Goal: Obtain resource: Download file/media

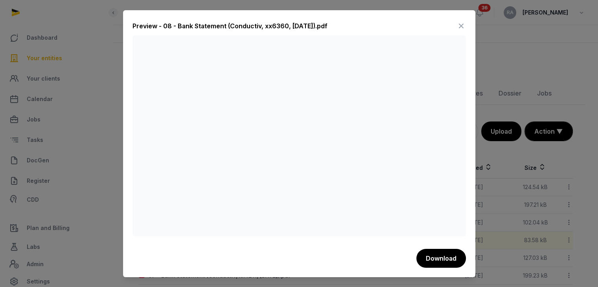
click at [467, 22] on div "Preview - 08 - Bank Statement (Conductiv, xx6360, [DATE]).pdf Download" at bounding box center [299, 143] width 352 height 267
click at [461, 26] on icon at bounding box center [460, 26] width 9 height 13
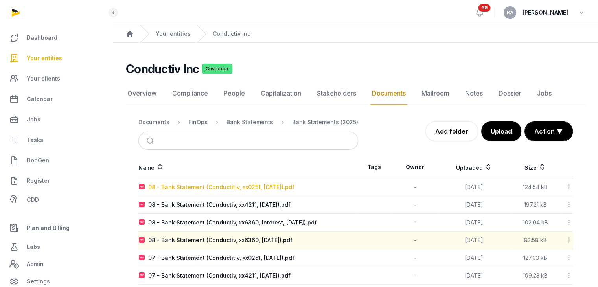
click at [243, 188] on div "08 - Bank Statement (Conductitiv, xx0251, [DATE]).pdf" at bounding box center [221, 187] width 146 height 8
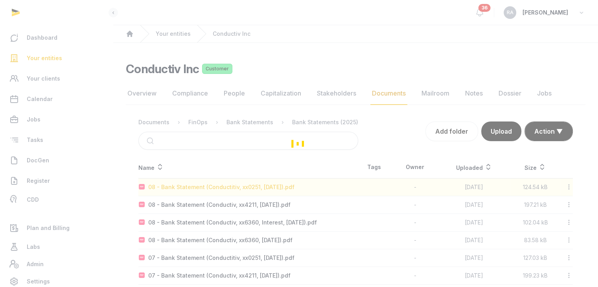
click at [243, 188] on div "Loading" at bounding box center [299, 143] width 598 height 287
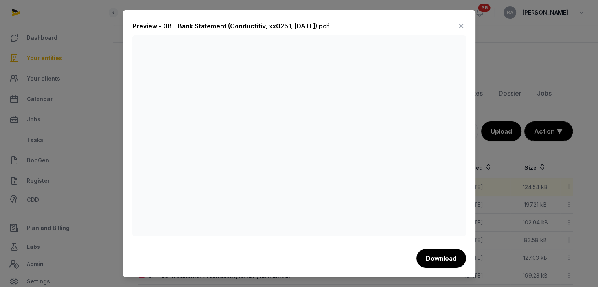
click at [462, 27] on icon at bounding box center [460, 26] width 9 height 13
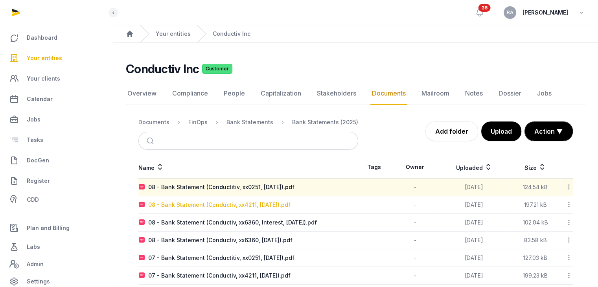
click at [258, 206] on div "08 - Bank Statement (Conductiv, xx4211, [DATE]).pdf" at bounding box center [219, 205] width 142 height 8
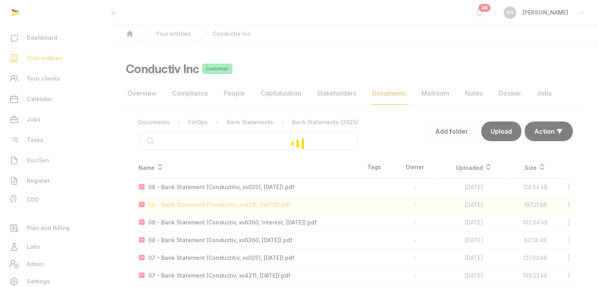
click at [258, 206] on div "Loading" at bounding box center [299, 143] width 598 height 287
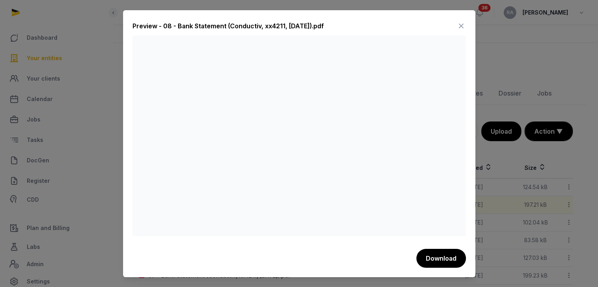
click at [463, 28] on icon at bounding box center [460, 26] width 9 height 13
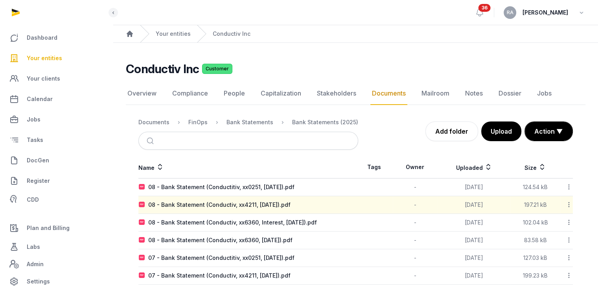
click at [56, 56] on span "Your entities" at bounding box center [44, 57] width 35 height 9
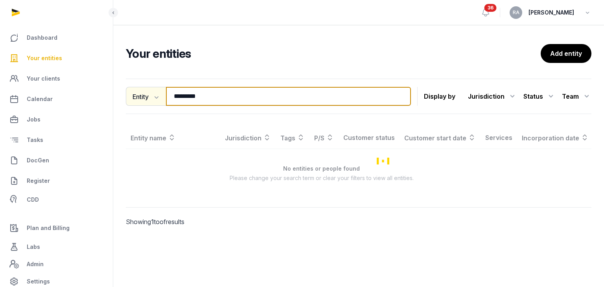
drag, startPoint x: 214, startPoint y: 96, endPoint x: 147, endPoint y: 103, distance: 67.6
click at [147, 103] on div "Entity Entity People Tags Services ********* Search" at bounding box center [268, 96] width 285 height 19
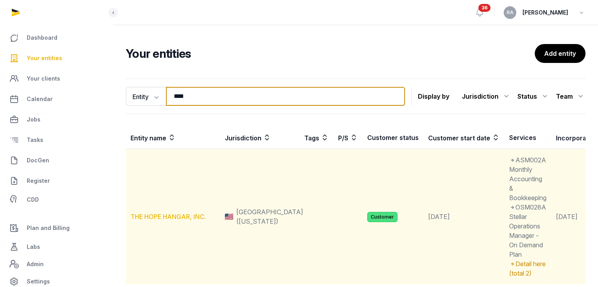
type input "****"
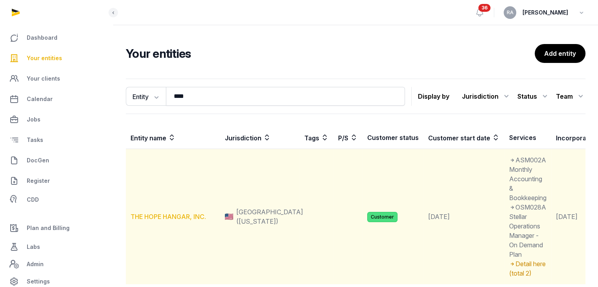
click at [172, 216] on link "THE HOPE HANGAR, INC." at bounding box center [168, 217] width 75 height 8
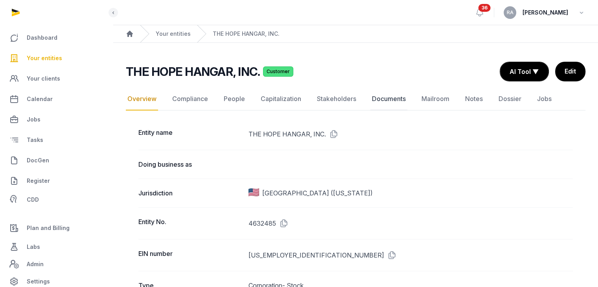
click at [379, 95] on link "Documents" at bounding box center [388, 99] width 37 height 23
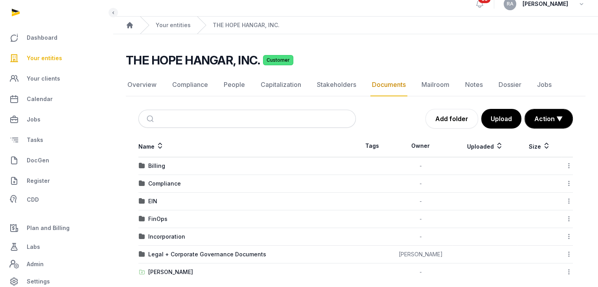
scroll to position [17, 0]
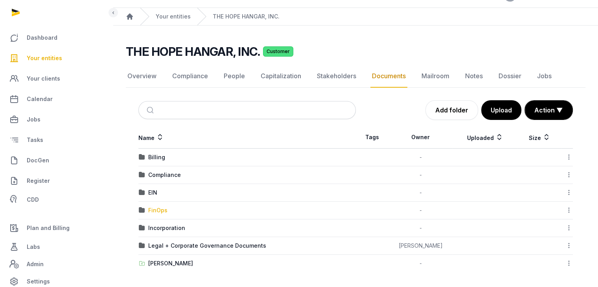
click at [151, 210] on div "FinOps" at bounding box center [157, 210] width 19 height 8
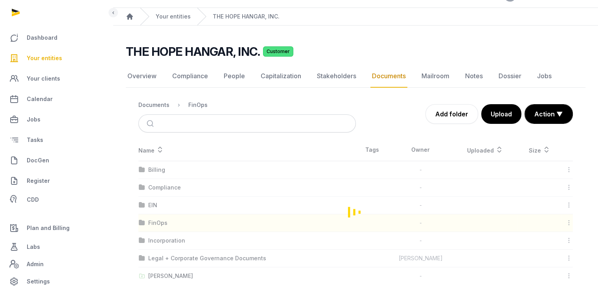
scroll to position [0, 0]
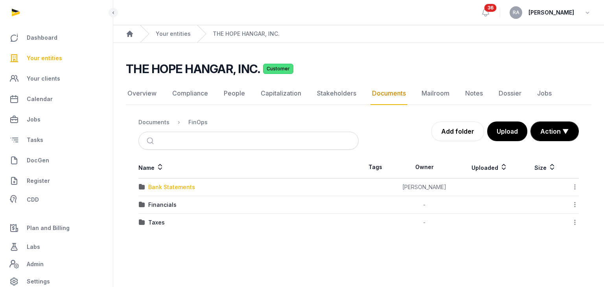
click at [169, 186] on div "Bank Statements" at bounding box center [171, 187] width 47 height 8
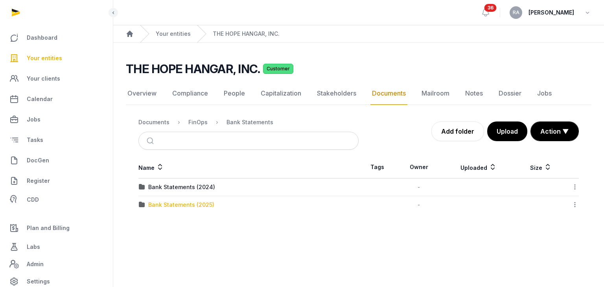
drag, startPoint x: 187, startPoint y: 199, endPoint x: 187, endPoint y: 203, distance: 4.3
click at [187, 202] on td "Bank Statements (2025)" at bounding box center [248, 205] width 220 height 18
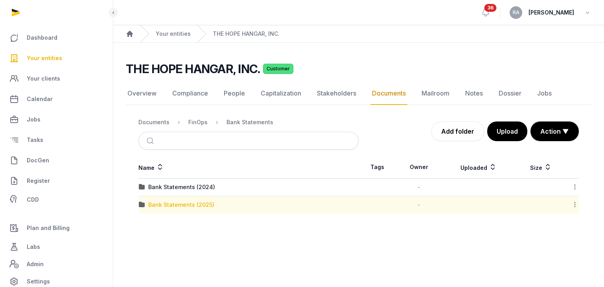
click at [187, 203] on div "Bank Statements (2025)" at bounding box center [181, 205] width 66 height 8
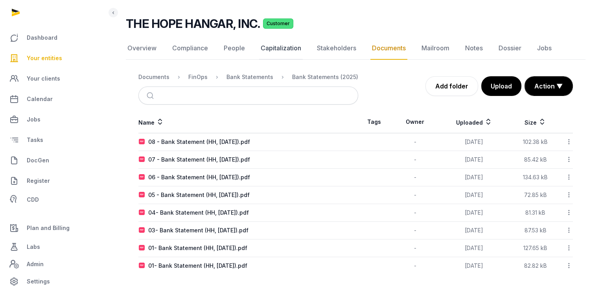
scroll to position [47, 0]
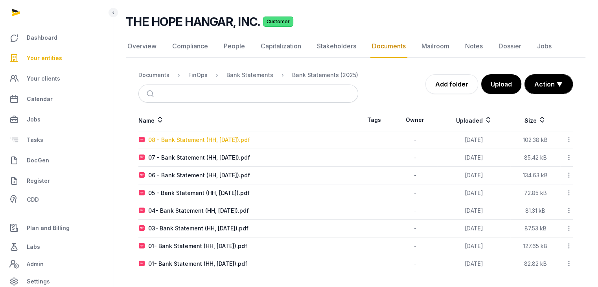
click at [221, 137] on div "08 - Bank Statement (HH, [DATE]).pdf" at bounding box center [199, 140] width 102 height 8
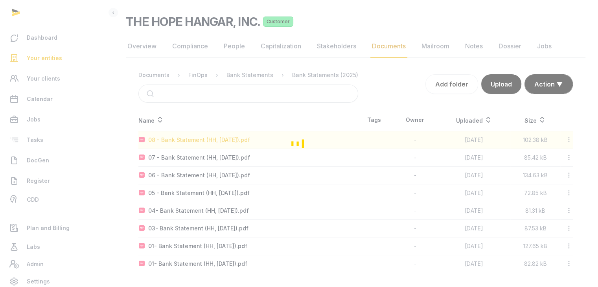
click at [221, 137] on div "Loading" at bounding box center [299, 143] width 598 height 287
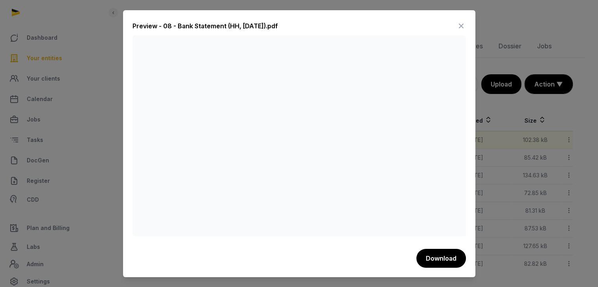
click at [459, 27] on icon at bounding box center [460, 26] width 9 height 13
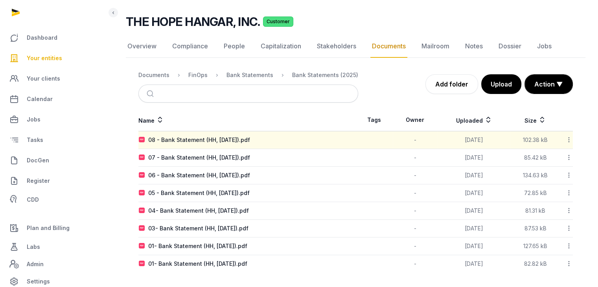
click at [51, 57] on span "Your entities" at bounding box center [44, 57] width 35 height 9
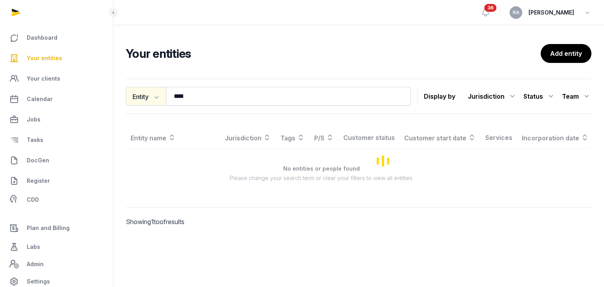
click at [153, 99] on icon "button" at bounding box center [156, 97] width 8 height 8
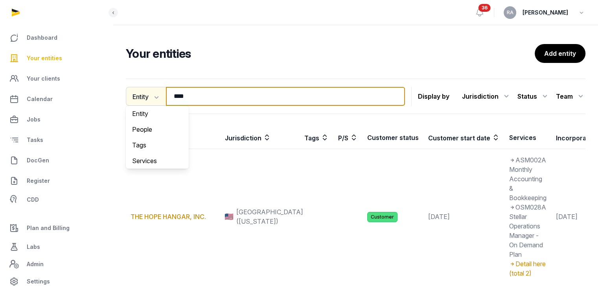
drag, startPoint x: 195, startPoint y: 96, endPoint x: 166, endPoint y: 96, distance: 28.7
click at [166, 96] on div "Entity Entity People Tags Services **** Search" at bounding box center [265, 96] width 279 height 19
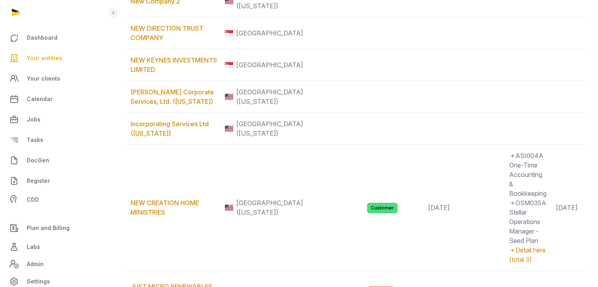
scroll to position [197, 0]
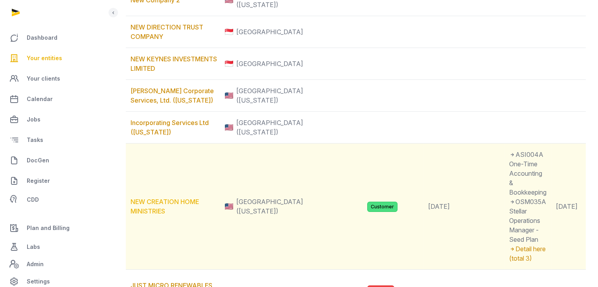
type input "***"
click at [177, 212] on link "NEW CREATION HOME MINISTRIES" at bounding box center [165, 206] width 68 height 17
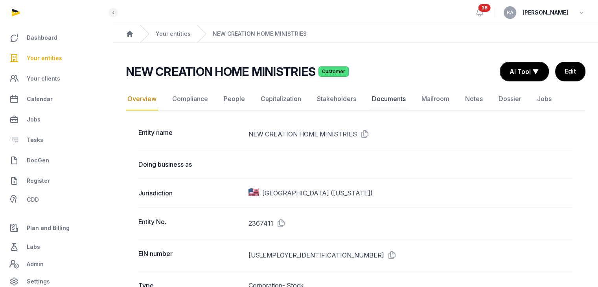
click at [387, 100] on link "Documents" at bounding box center [388, 99] width 37 height 23
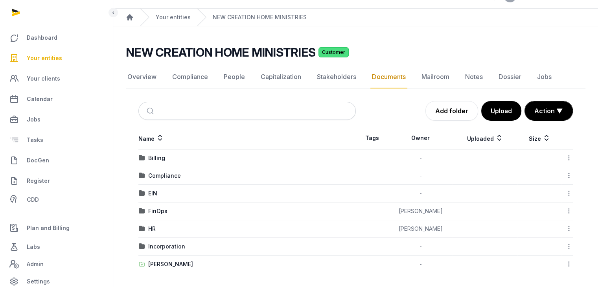
scroll to position [17, 0]
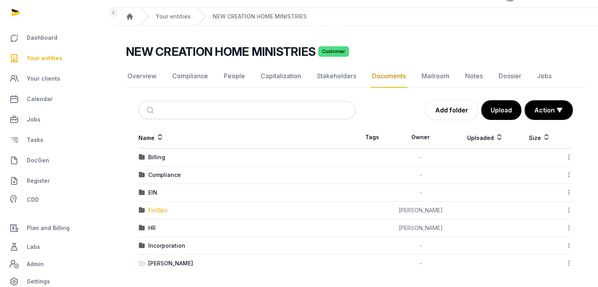
click at [160, 210] on div "FinOps" at bounding box center [157, 210] width 19 height 8
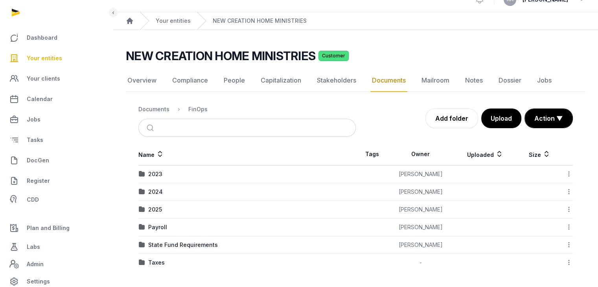
scroll to position [12, 0]
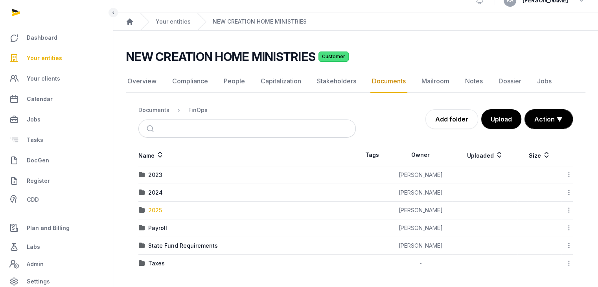
click at [158, 210] on div "2025" at bounding box center [155, 210] width 14 height 8
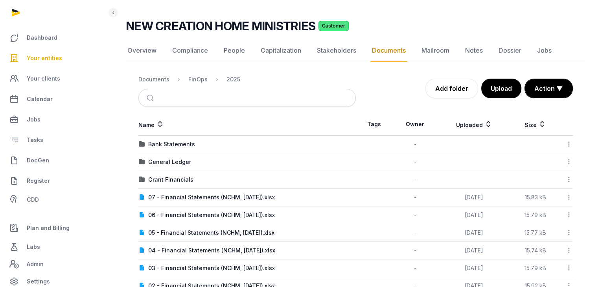
scroll to position [57, 0]
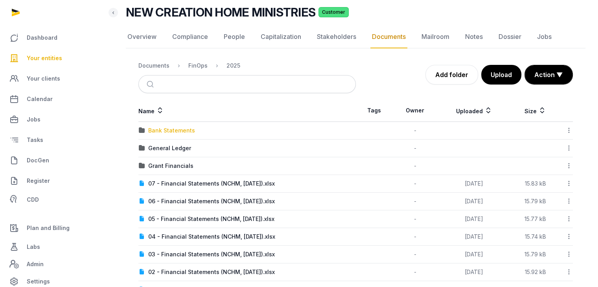
click at [190, 132] on div "Bank Statements" at bounding box center [171, 131] width 47 height 8
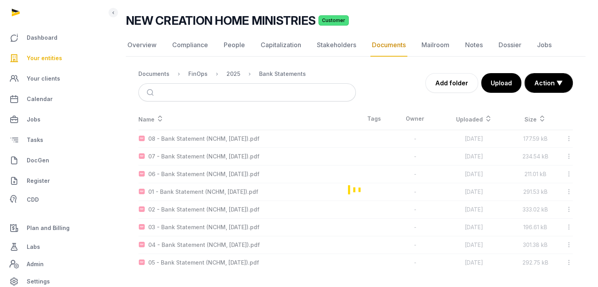
scroll to position [47, 0]
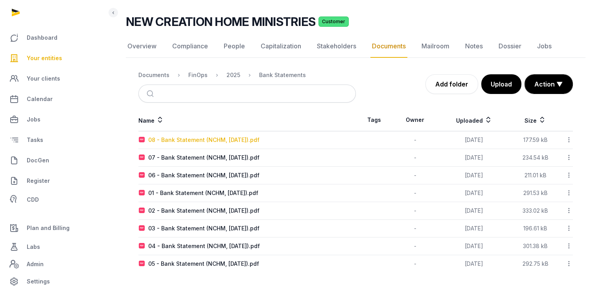
click at [247, 137] on div "08 - Bank Statement (NCHM, [DATE]).pdf" at bounding box center [203, 140] width 111 height 8
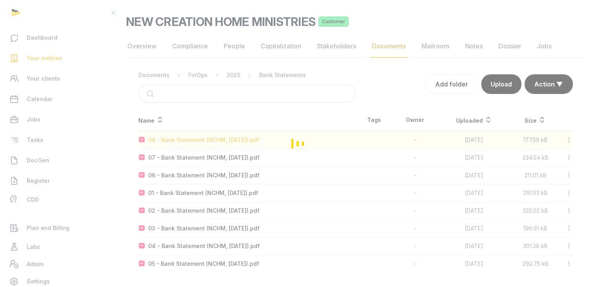
click at [247, 137] on div "Loading" at bounding box center [299, 143] width 598 height 287
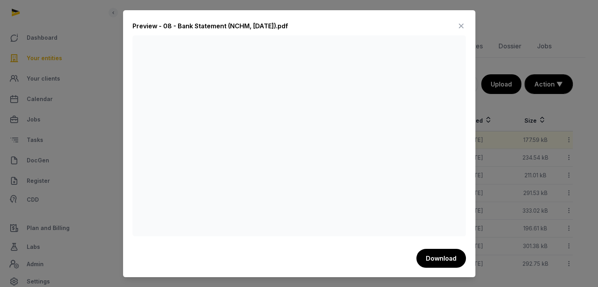
click at [573, 51] on div at bounding box center [299, 143] width 598 height 287
click at [459, 24] on icon at bounding box center [460, 26] width 9 height 13
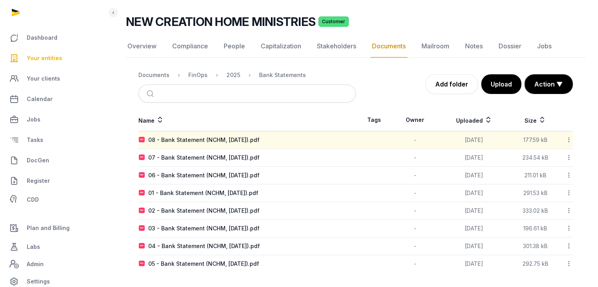
click at [35, 58] on span "Your entities" at bounding box center [44, 57] width 35 height 9
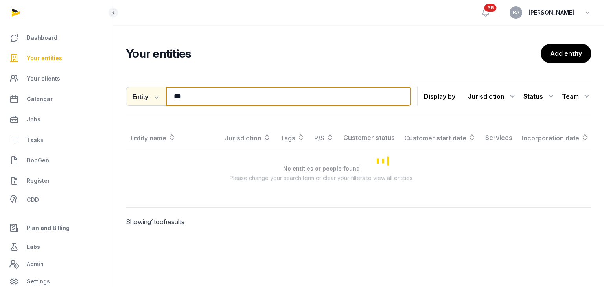
drag, startPoint x: 191, startPoint y: 93, endPoint x: 148, endPoint y: 101, distance: 43.1
click at [149, 100] on div "Entity Entity People Tags Services *** Search" at bounding box center [268, 96] width 285 height 19
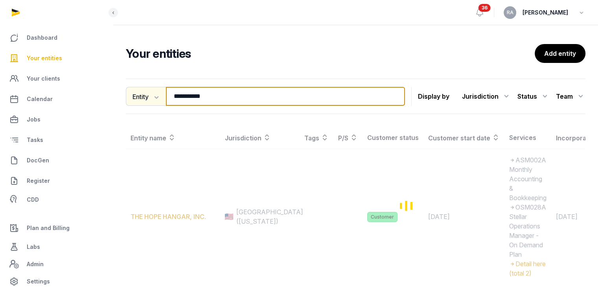
type input "**********"
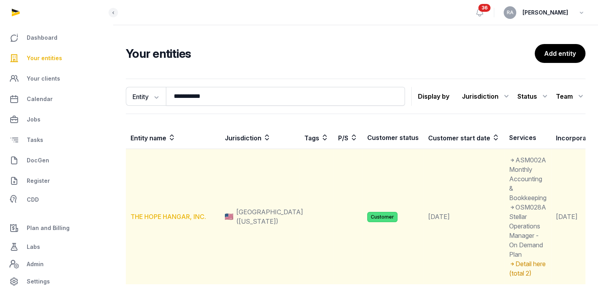
click at [167, 216] on link "THE HOPE HANGAR, INC." at bounding box center [168, 217] width 75 height 8
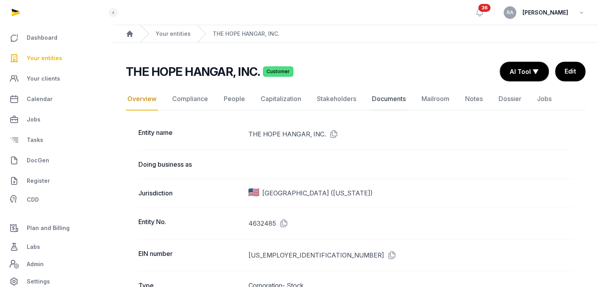
click at [390, 102] on link "Documents" at bounding box center [388, 99] width 37 height 23
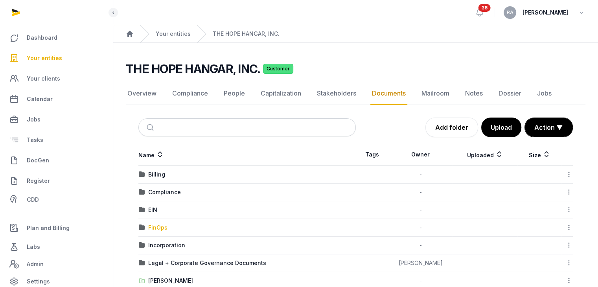
click at [158, 227] on div "FinOps" at bounding box center [157, 228] width 19 height 8
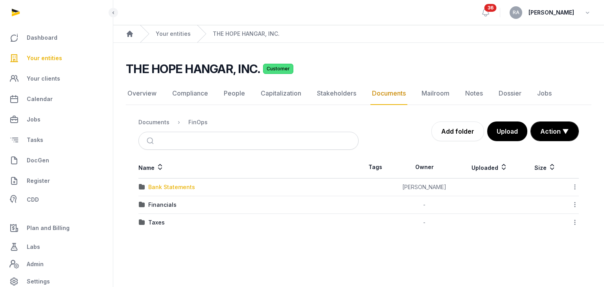
click at [176, 184] on div "Bank Statements" at bounding box center [171, 187] width 47 height 8
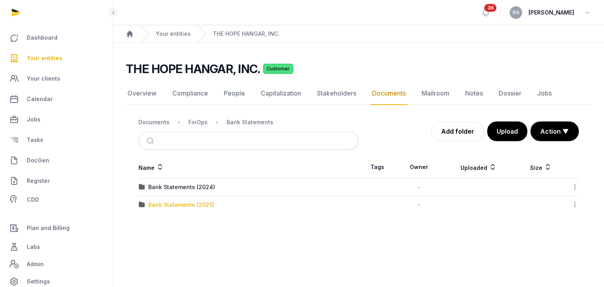
click at [178, 205] on div "Bank Statements (2025)" at bounding box center [181, 205] width 66 height 8
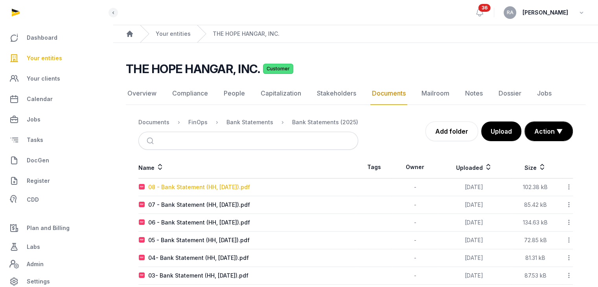
click at [232, 188] on div "08 - Bank Statement (HH, [DATE]).pdf" at bounding box center [199, 187] width 102 height 8
click at [0, 0] on div "Loading" at bounding box center [0, 0] width 0 height 0
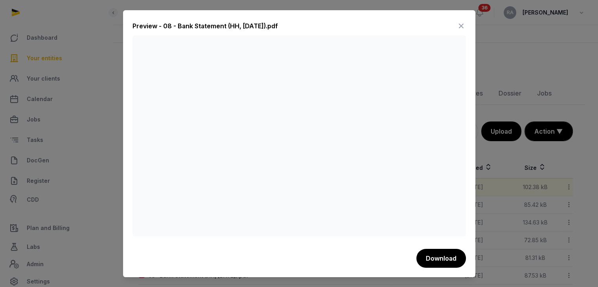
click at [460, 24] on icon at bounding box center [460, 26] width 9 height 13
